Goal: Task Accomplishment & Management: Manage account settings

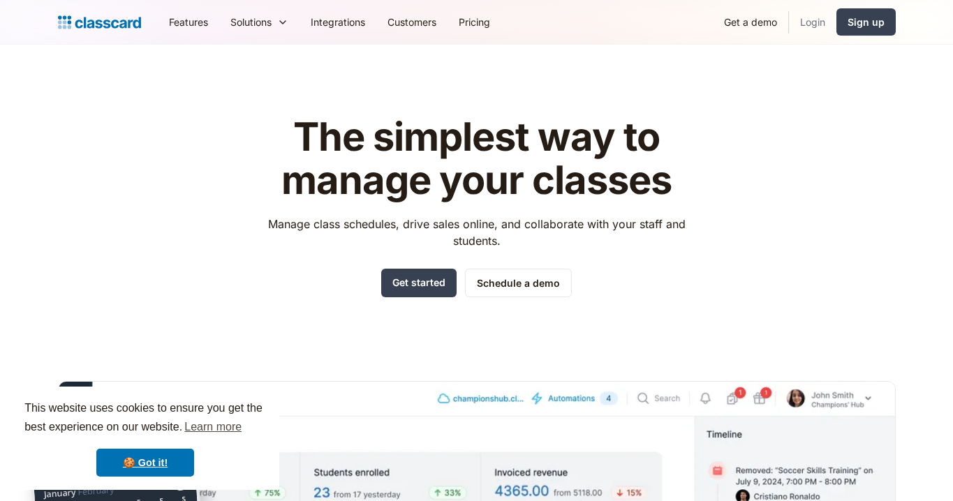
click at [826, 21] on link "Login" at bounding box center [812, 21] width 47 height 31
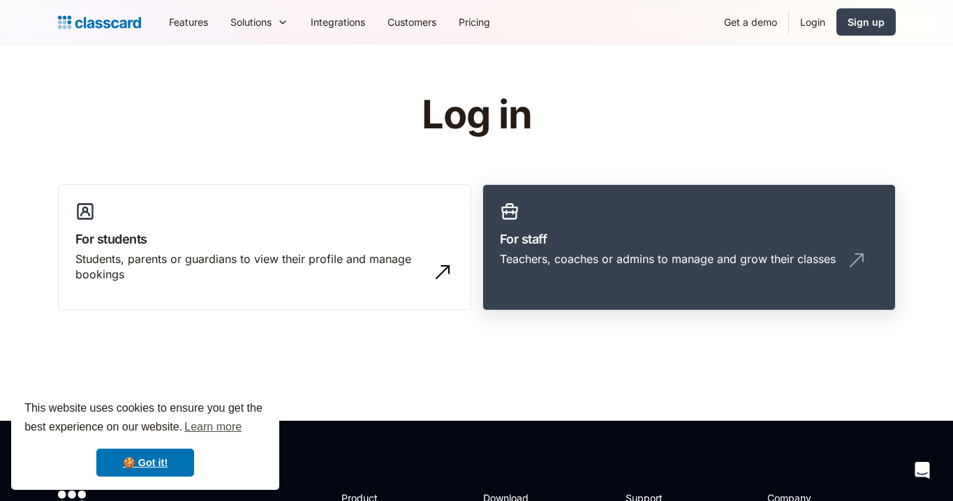
click at [594, 244] on h3 "For staff" at bounding box center [689, 239] width 378 height 19
